Goal: Task Accomplishment & Management: Manage account settings

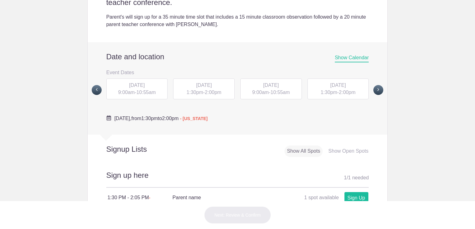
scroll to position [234, 0]
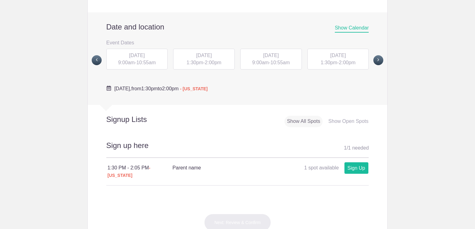
click at [144, 62] on span "10:55am" at bounding box center [145, 62] width 19 height 5
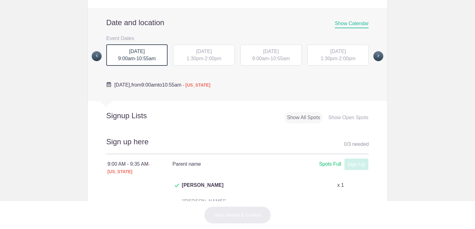
scroll to position [236, 0]
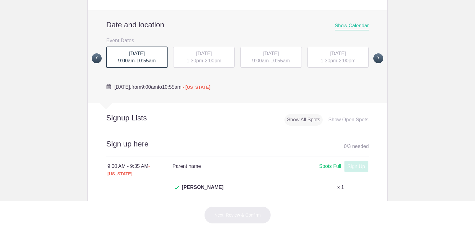
click at [196, 53] on span "[DATE]" at bounding box center [204, 53] width 16 height 5
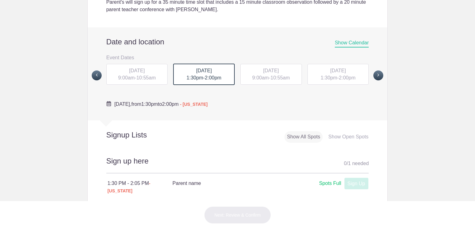
scroll to position [218, 0]
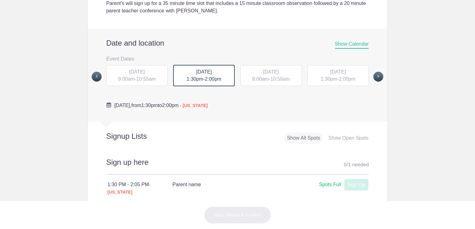
click at [260, 75] on div "[DATE] 9:00am - 10:55am" at bounding box center [271, 75] width 62 height 21
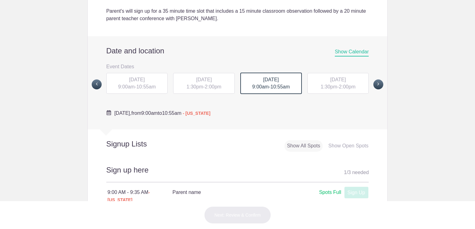
scroll to position [209, 0]
click at [330, 78] on span "[DATE]" at bounding box center [338, 80] width 16 height 5
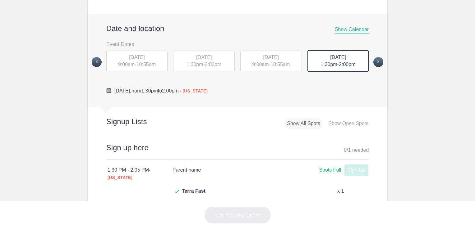
scroll to position [228, 0]
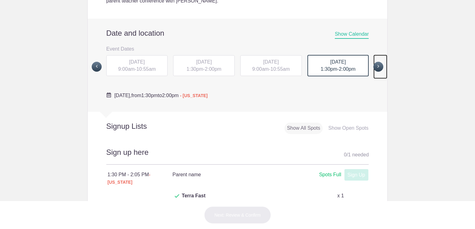
click at [377, 67] on span at bounding box center [378, 67] width 10 height 10
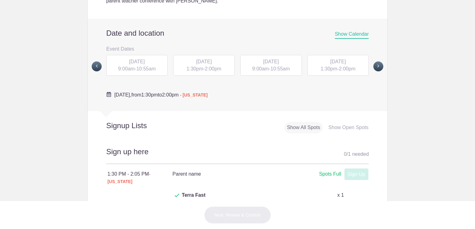
click at [145, 61] on span "[DATE]" at bounding box center [137, 61] width 16 height 5
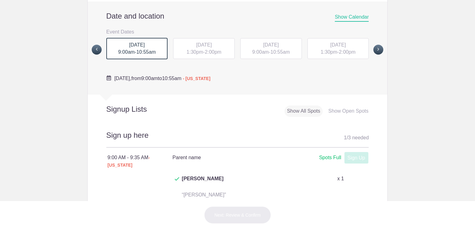
scroll to position [243, 0]
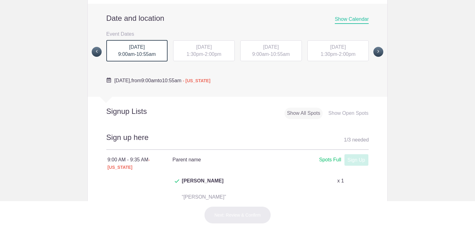
click at [199, 53] on div "[DATE] 1:30pm - 2:00pm" at bounding box center [204, 50] width 62 height 21
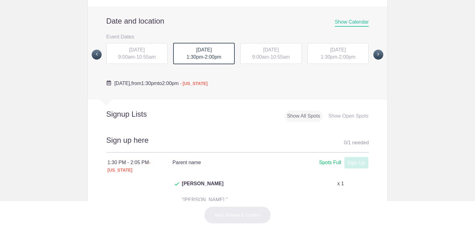
scroll to position [239, 0]
click at [254, 56] on span "9:00am" at bounding box center [260, 57] width 16 height 5
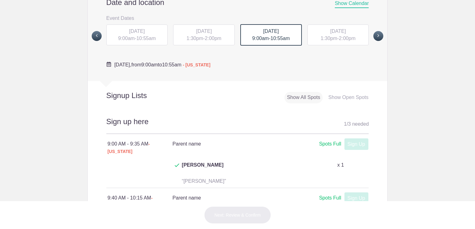
scroll to position [257, 0]
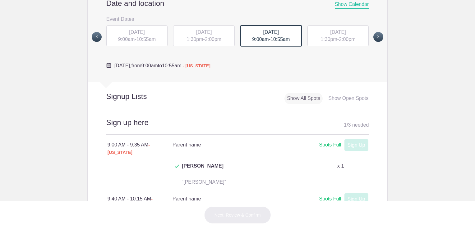
click at [329, 42] on div "[DATE] 1:30pm - 2:00pm" at bounding box center [338, 35] width 62 height 21
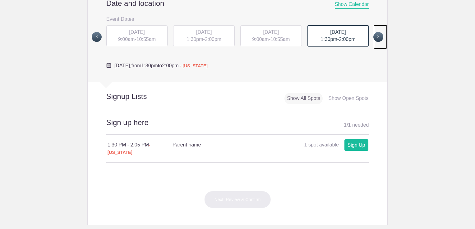
click at [373, 38] on span at bounding box center [378, 37] width 10 height 10
